Goal: Task Accomplishment & Management: Use online tool/utility

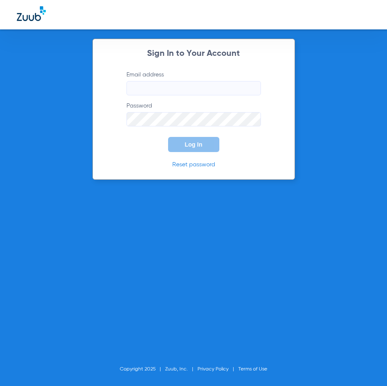
click at [181, 89] on input "Email address" at bounding box center [194, 88] width 135 height 14
type input "cortiz@theriodental.com"
click at [168, 137] on button "Log In" at bounding box center [193, 144] width 51 height 15
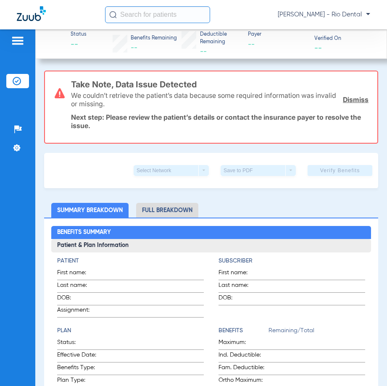
click at [183, 18] on input "text" at bounding box center [157, 14] width 105 height 17
click at [153, 19] on input "text" at bounding box center [157, 14] width 105 height 17
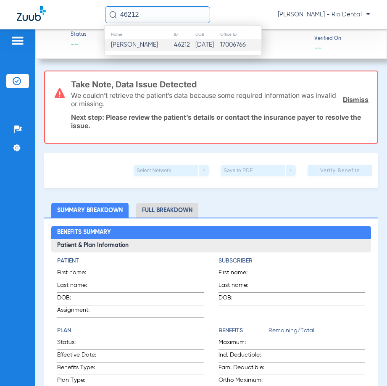
type input "46212"
click at [199, 45] on td "05/24/1954" at bounding box center [207, 45] width 25 height 12
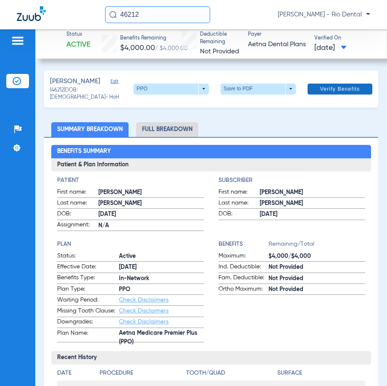
drag, startPoint x: 340, startPoint y: 85, endPoint x: 380, endPoint y: 95, distance: 41.1
click at [341, 86] on span "Verify Benefits" at bounding box center [340, 89] width 40 height 7
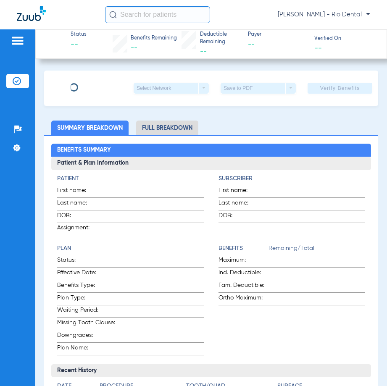
click at [167, 21] on input "text" at bounding box center [157, 14] width 105 height 17
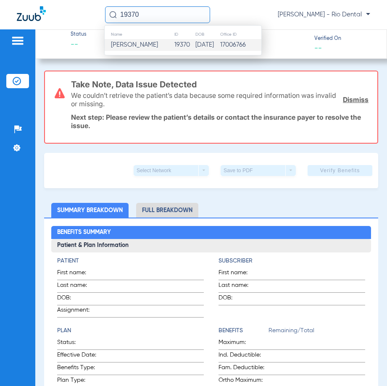
type input "19370"
click at [167, 42] on td "Talisha Thompson" at bounding box center [139, 45] width 69 height 12
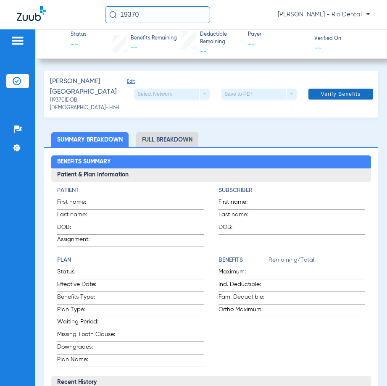
click at [328, 91] on span "Verify Benefits" at bounding box center [341, 94] width 40 height 7
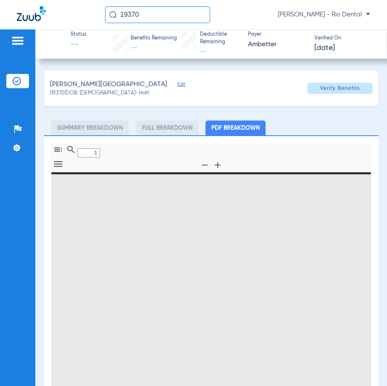
type input "0"
select select "page-width"
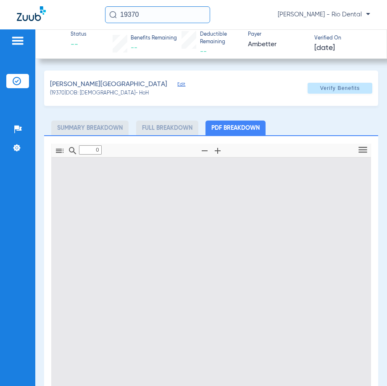
type input "1"
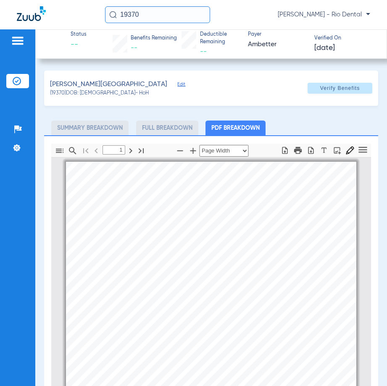
scroll to position [4, 0]
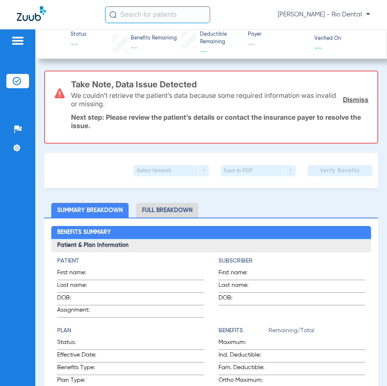
click at [151, 14] on input "text" at bounding box center [157, 14] width 105 height 17
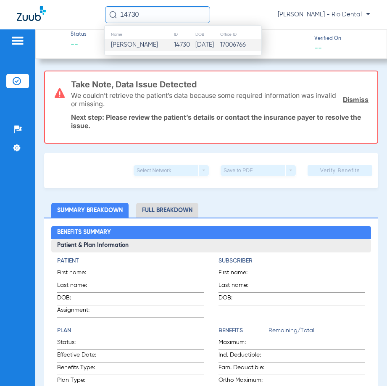
type input "14730"
click at [236, 45] on td "17006766" at bounding box center [241, 45] width 42 height 12
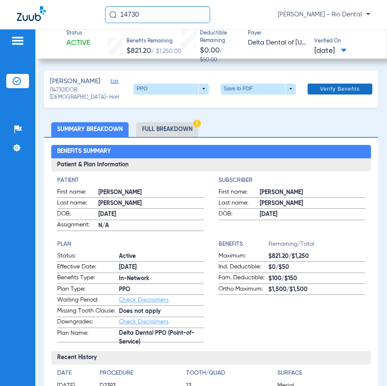
click at [341, 90] on span "Verify Benefits" at bounding box center [340, 89] width 40 height 7
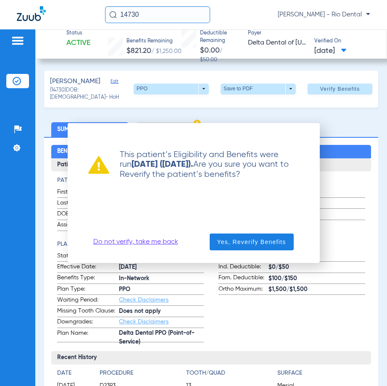
click at [140, 238] on link "Do not verify, take me back" at bounding box center [135, 242] width 85 height 8
